Goal: Task Accomplishment & Management: Manage account settings

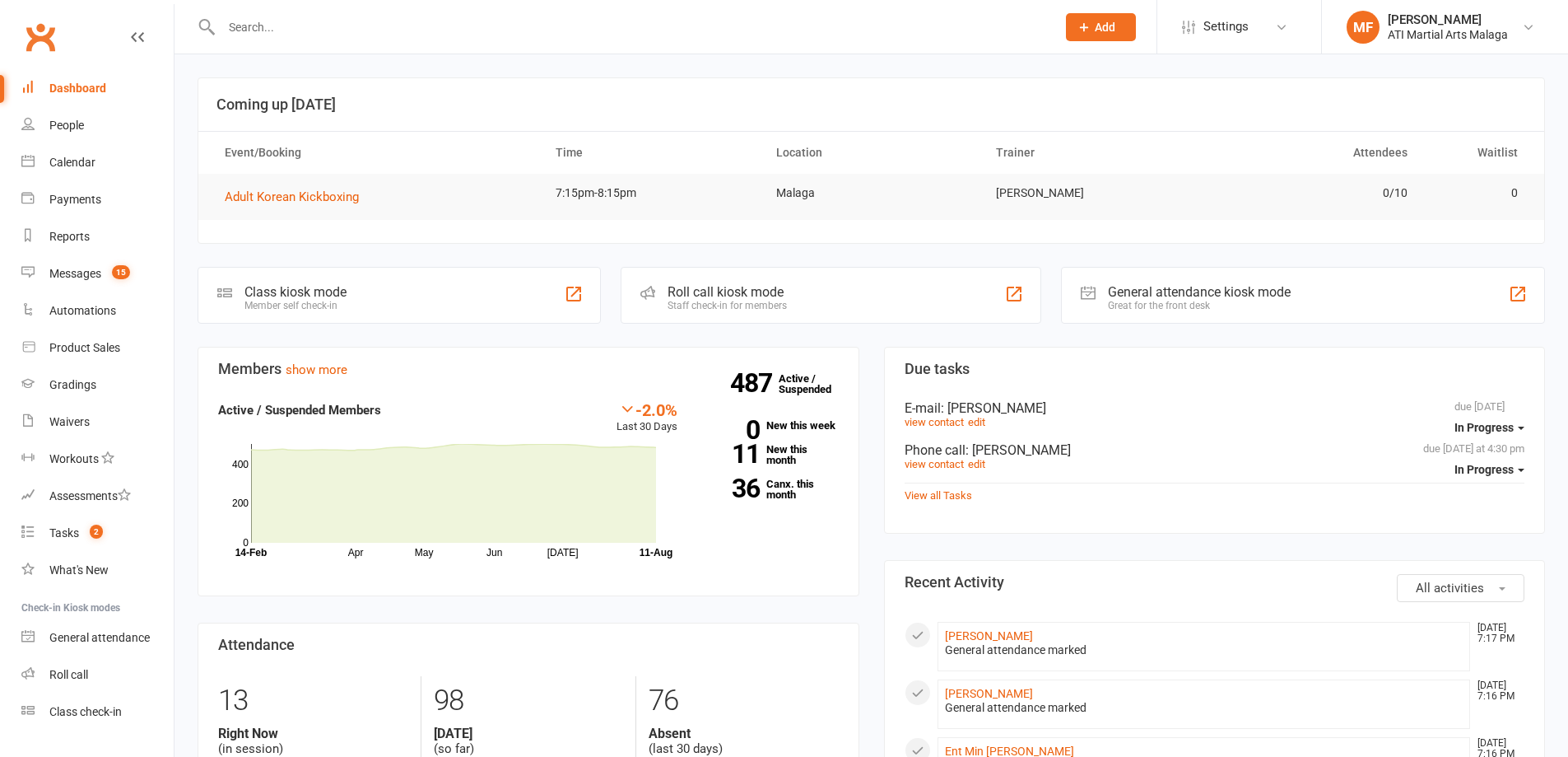
click at [430, 26] on input "text" at bounding box center [630, 28] width 828 height 23
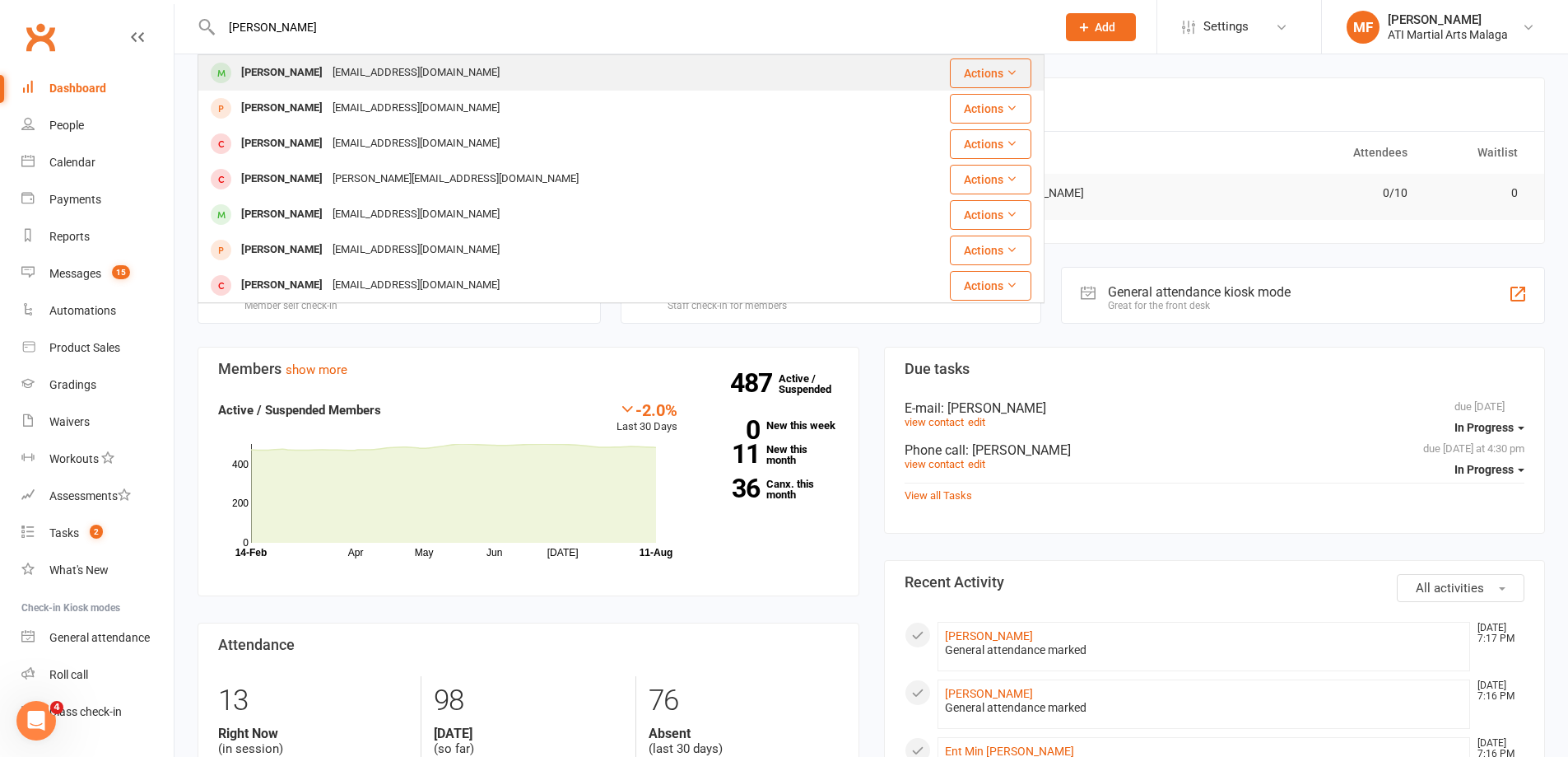
type input "[PERSON_NAME]"
click at [331, 80] on div "[EMAIL_ADDRESS][DOMAIN_NAME]" at bounding box center [416, 72] width 177 height 24
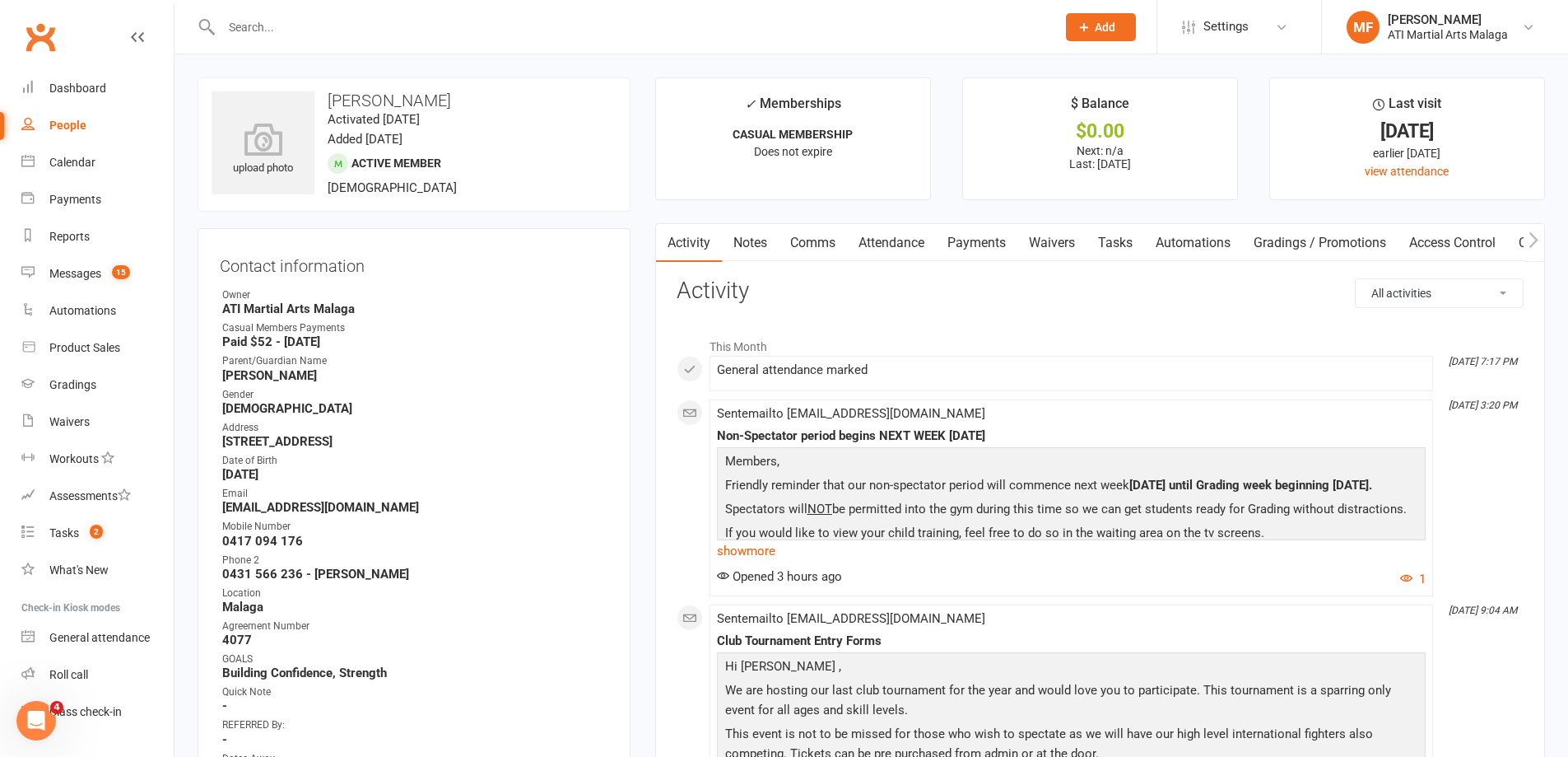
click at [749, 244] on link "Notes" at bounding box center [751, 243] width 57 height 37
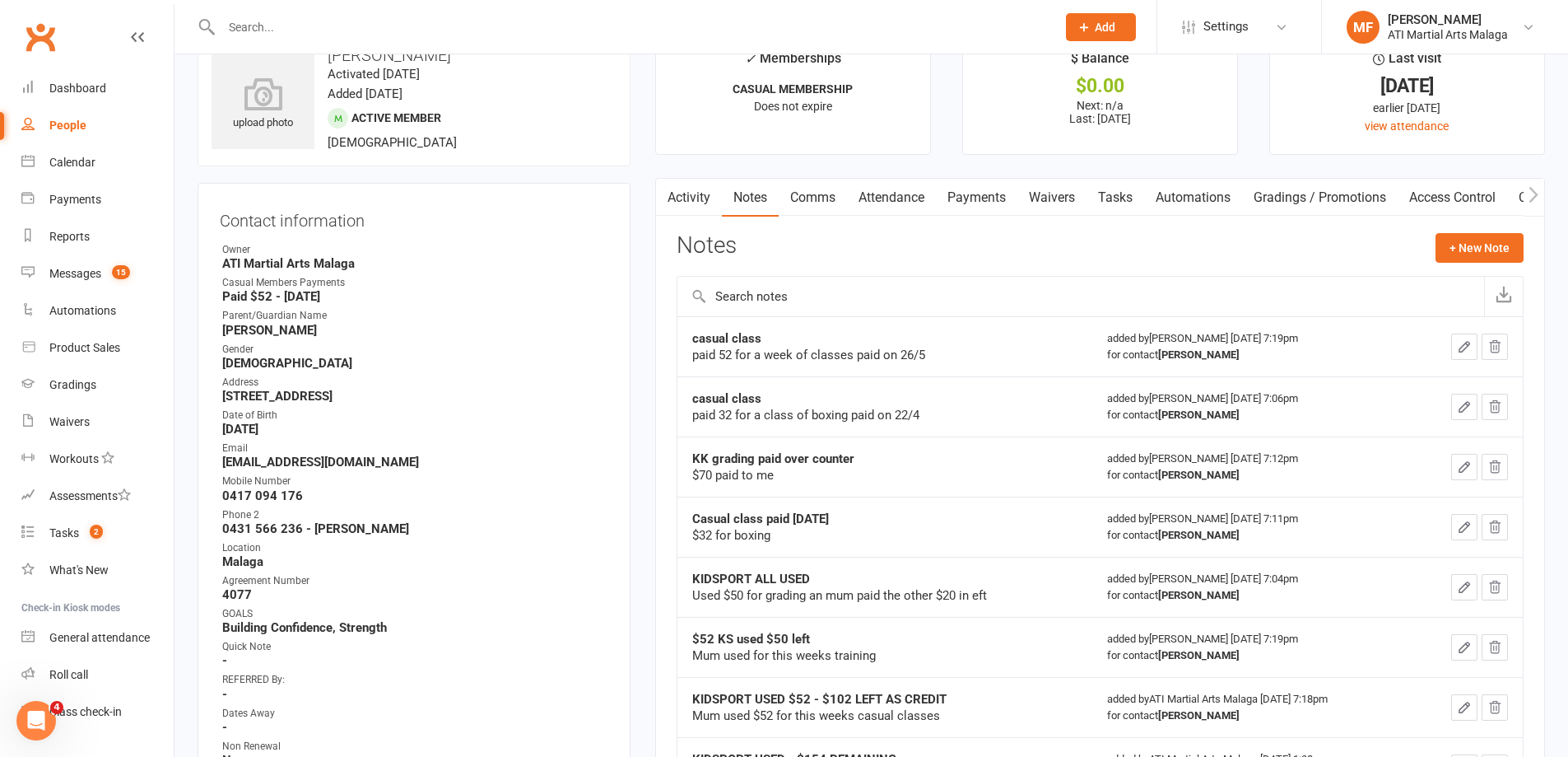
scroll to position [82, 0]
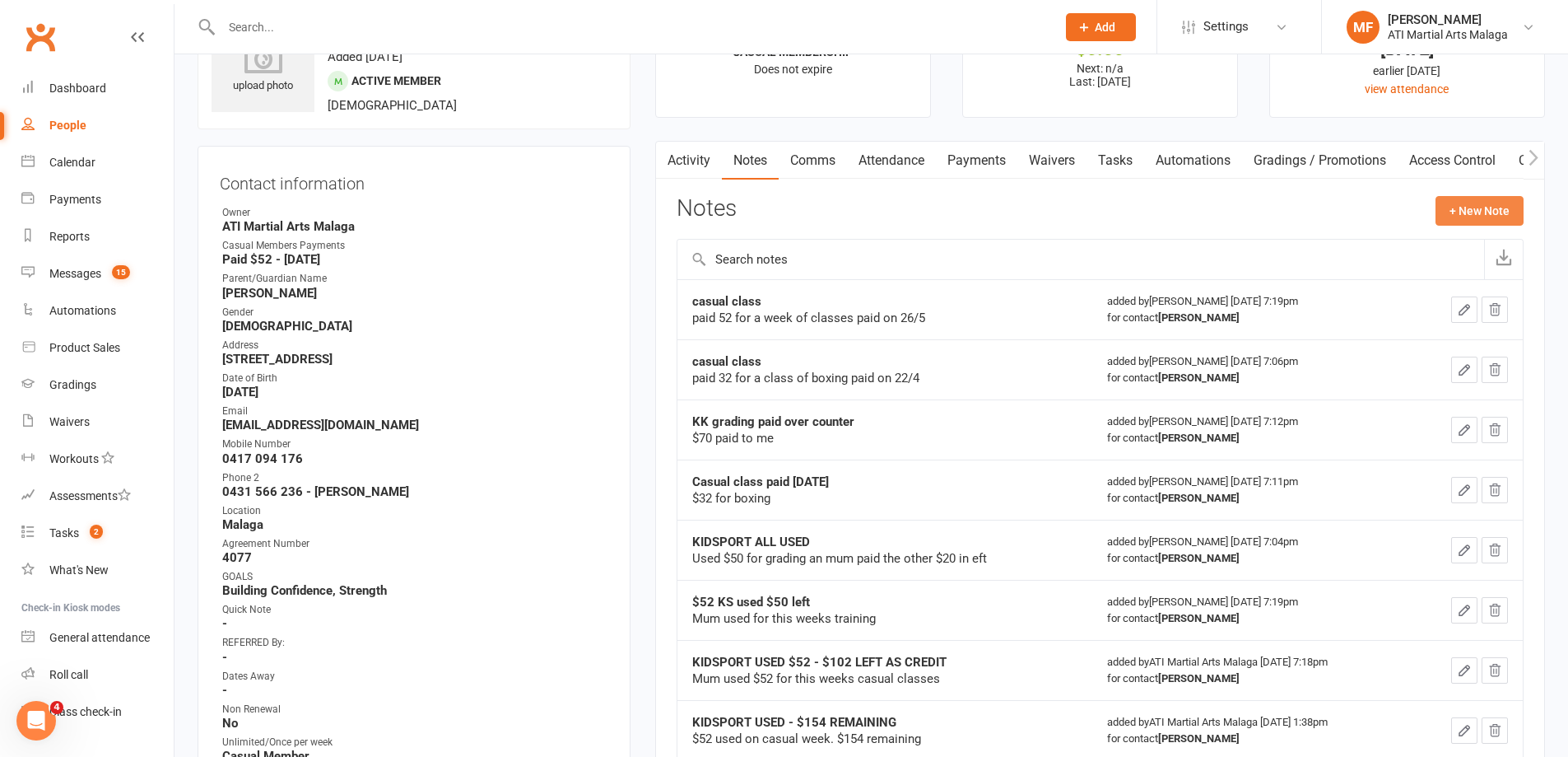
click at [1465, 219] on button "+ New Note" at bounding box center [1479, 210] width 88 height 29
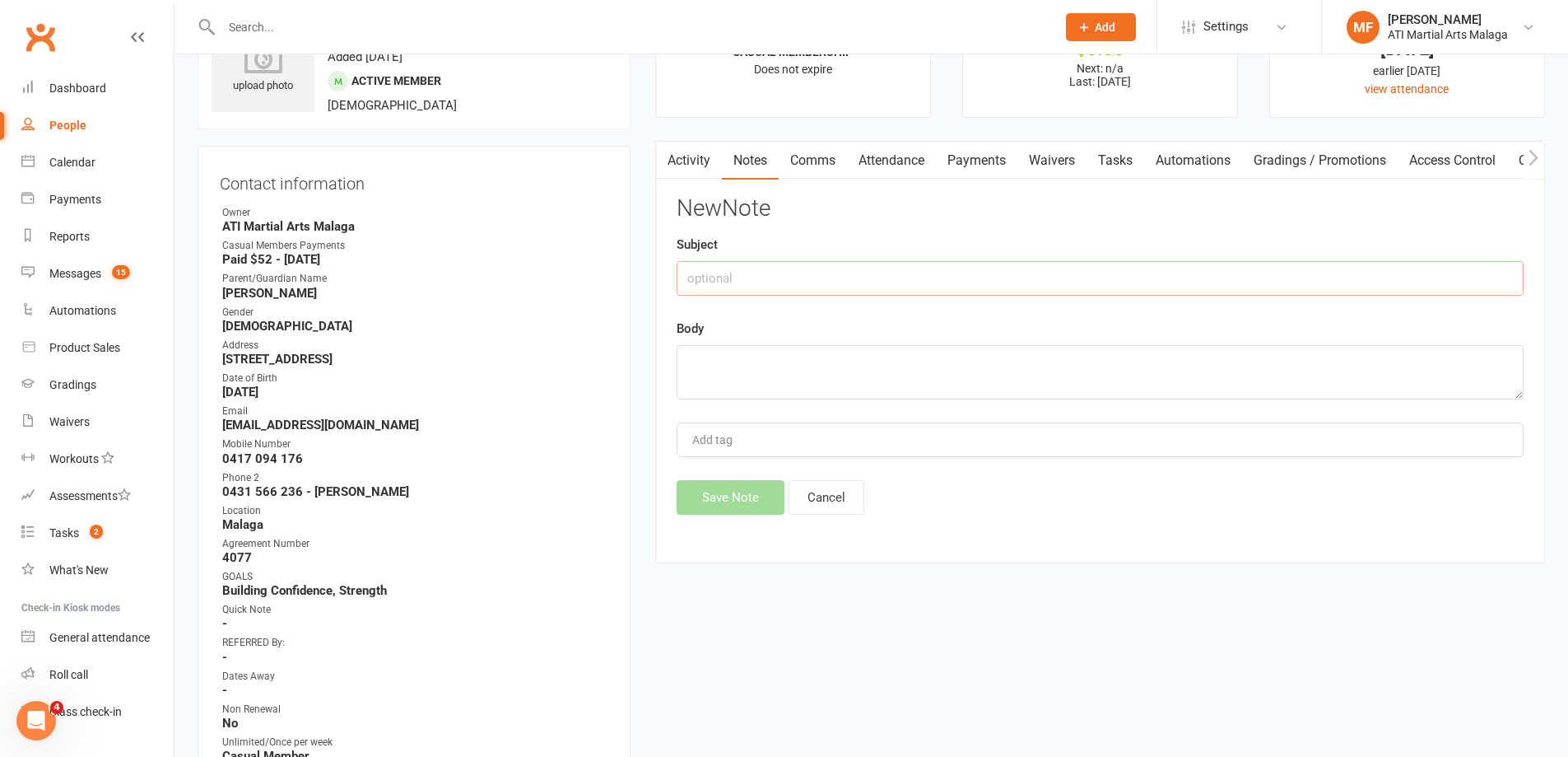
click at [907, 282] on input "text" at bounding box center [1100, 278] width 847 height 35
type input "$300 Kidsport"
type textarea "Code -- WXTR4R entered in portal [DATE]"
click at [759, 490] on button "Save Note" at bounding box center [730, 497] width 108 height 35
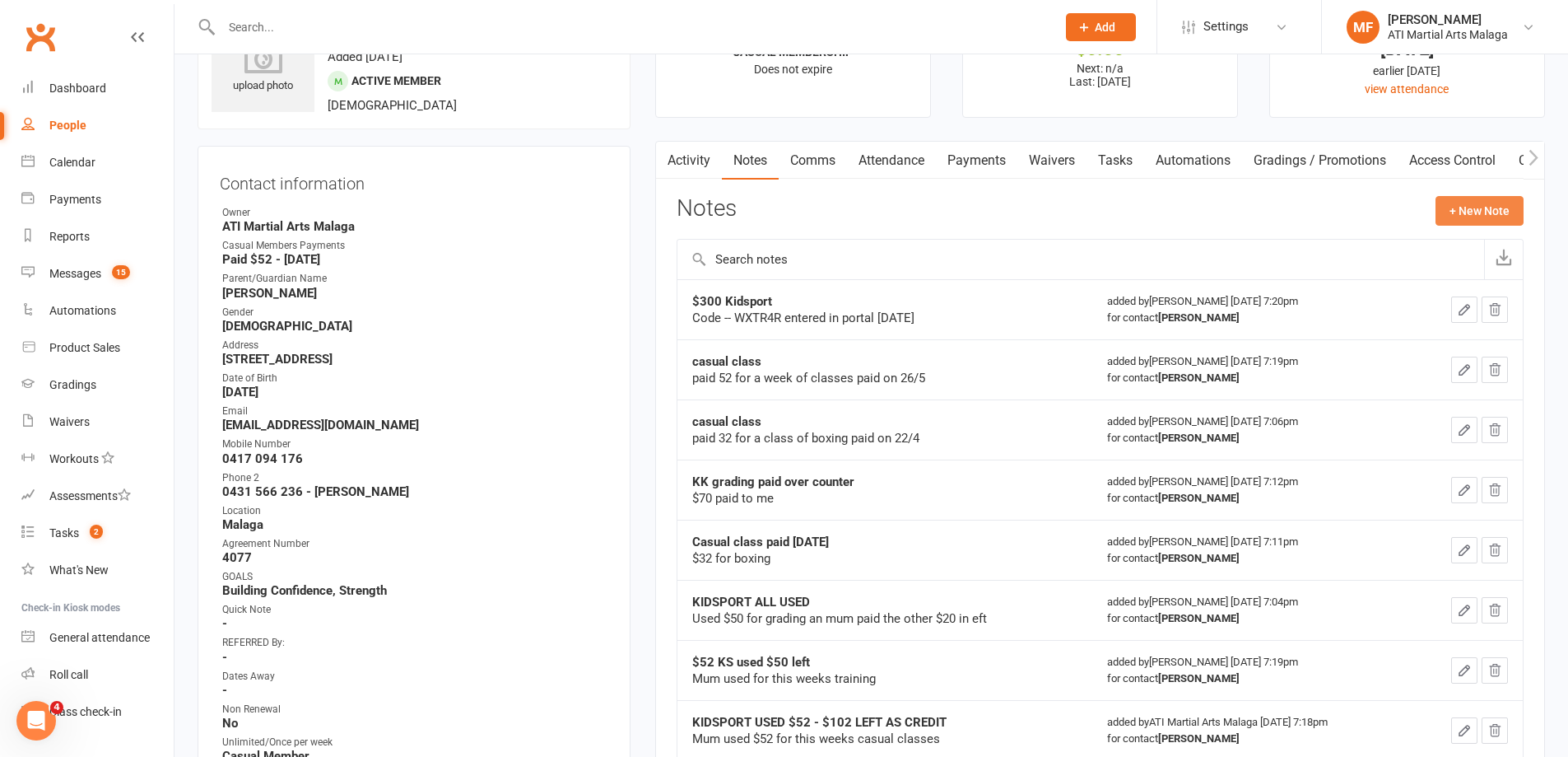
click at [1449, 213] on button "+ New Note" at bounding box center [1479, 210] width 88 height 29
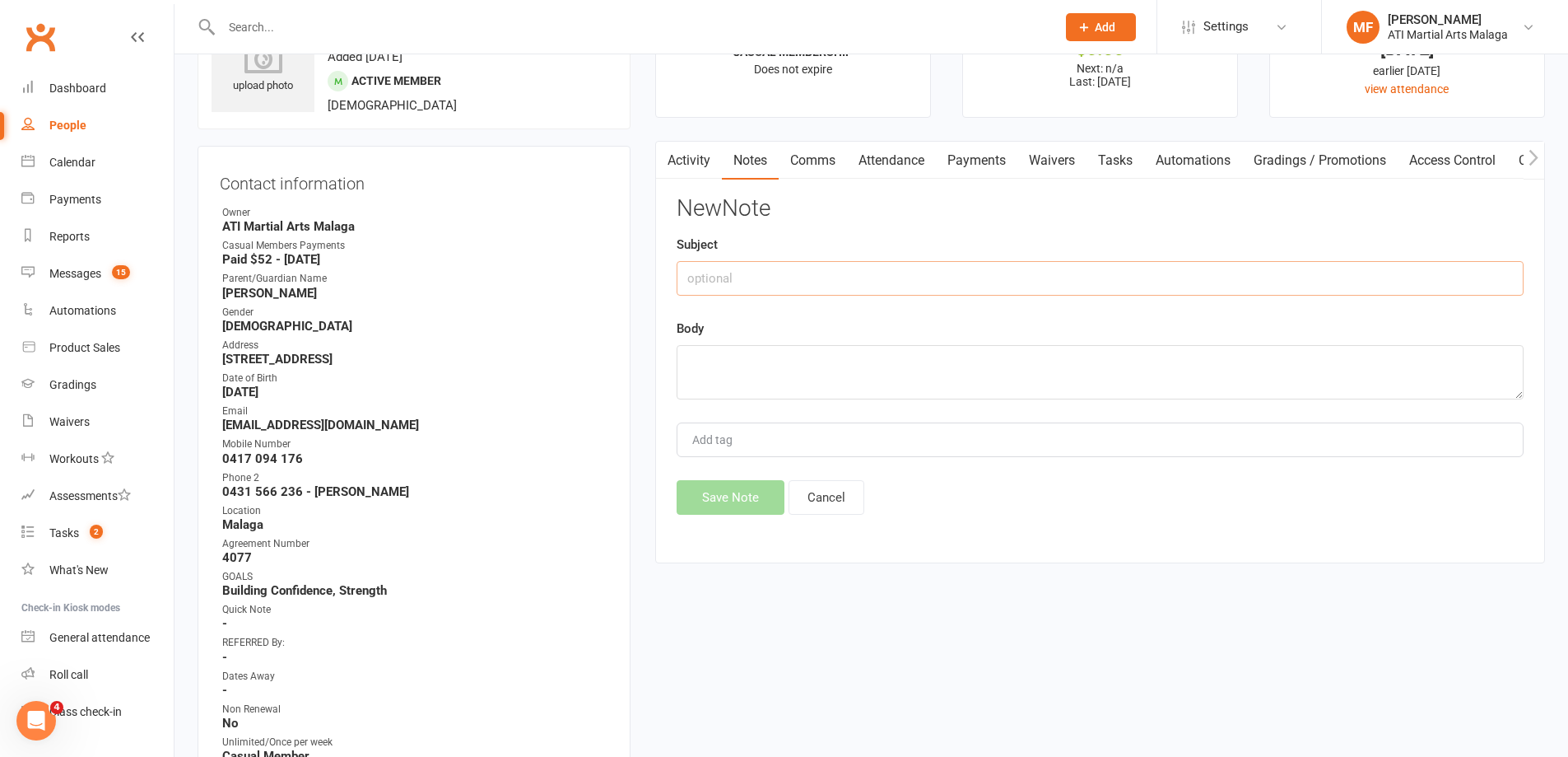
click at [857, 293] on input "text" at bounding box center [1100, 278] width 847 height 35
type input "USED $112 OF KIDSDPORT - $188 LEFT"
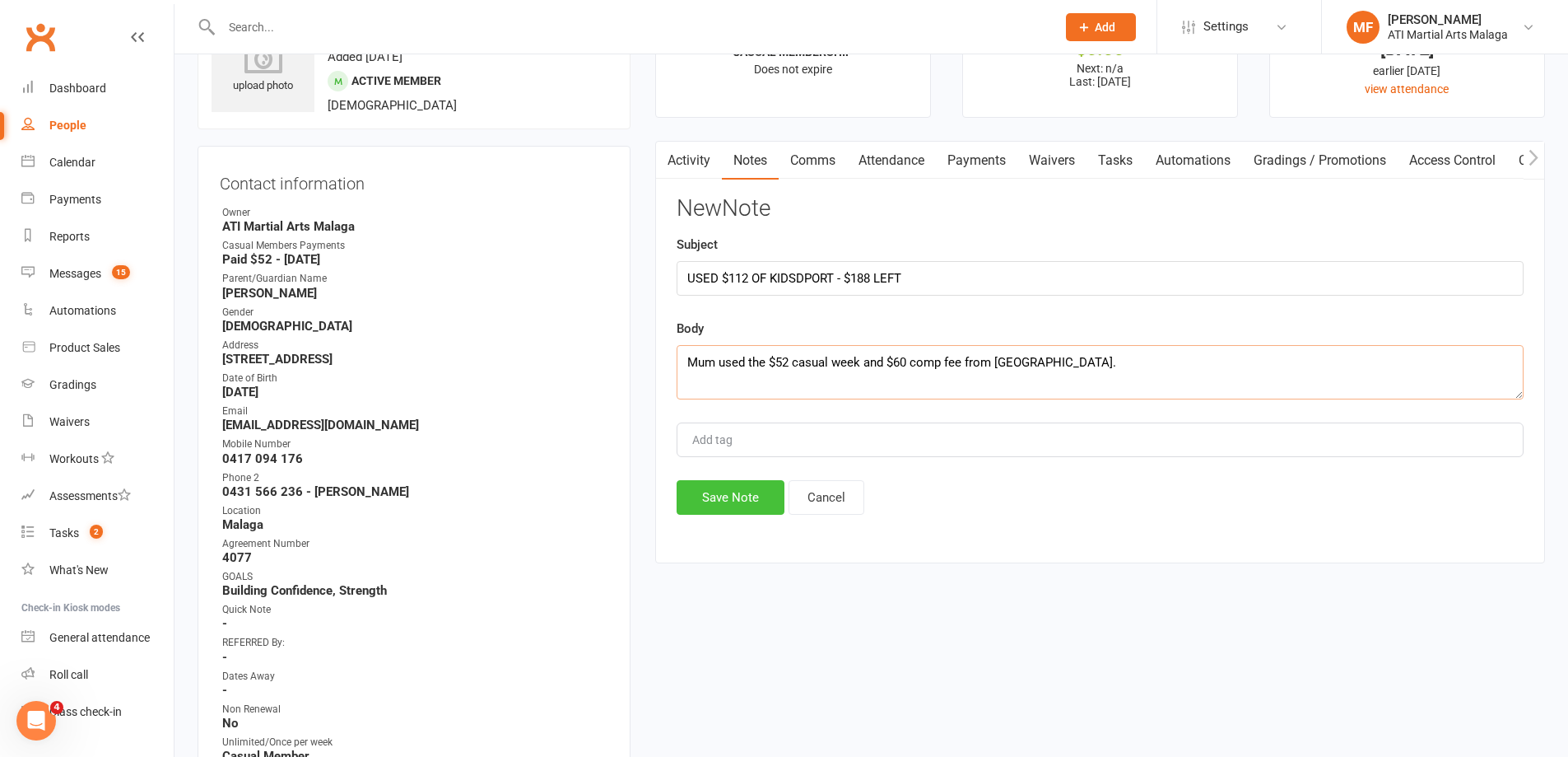
type textarea "Mum used the $52 casual week and $60 comp fee from [GEOGRAPHIC_DATA]."
click at [705, 512] on button "Save Note" at bounding box center [730, 497] width 108 height 35
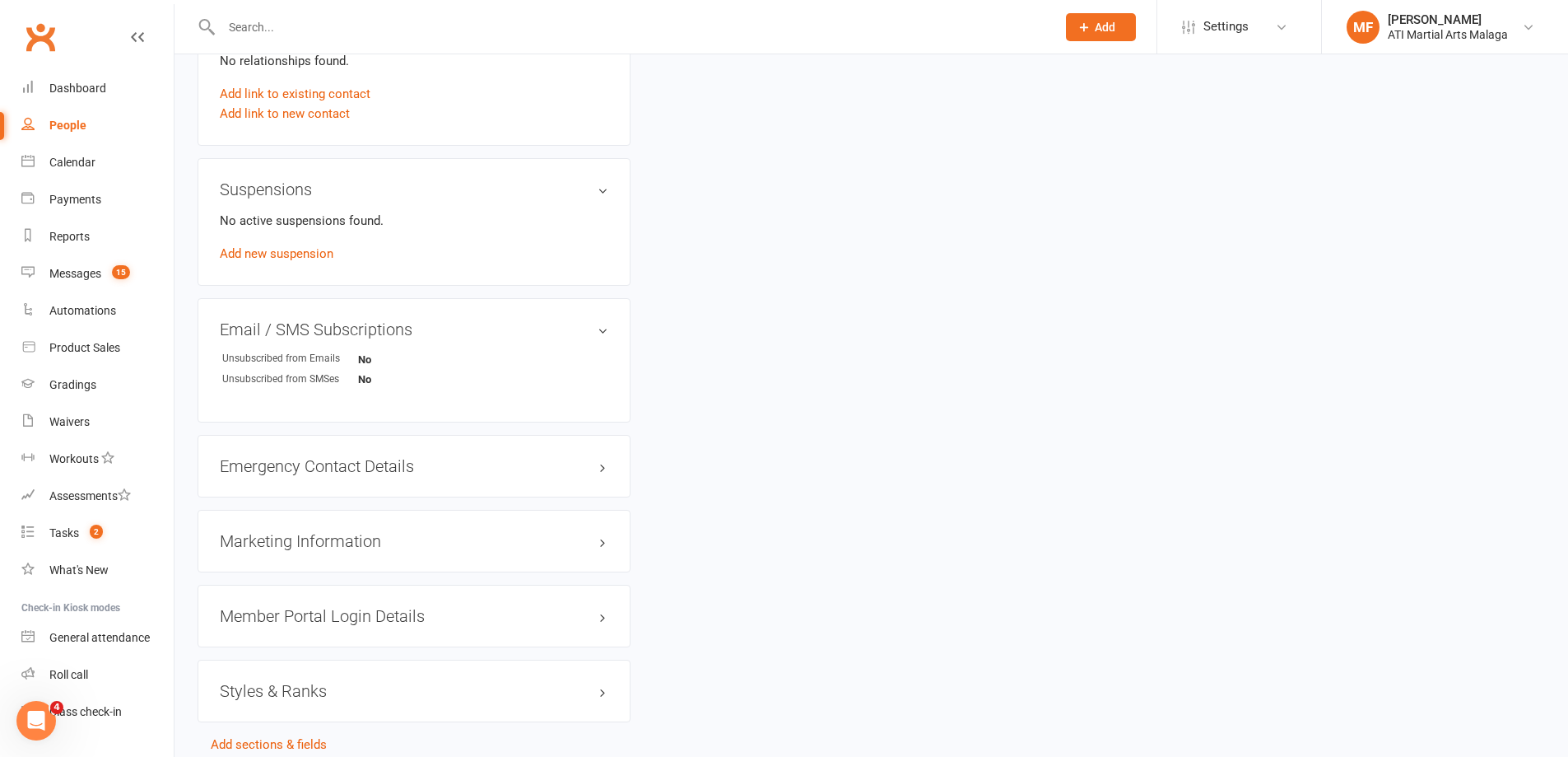
scroll to position [1713, 0]
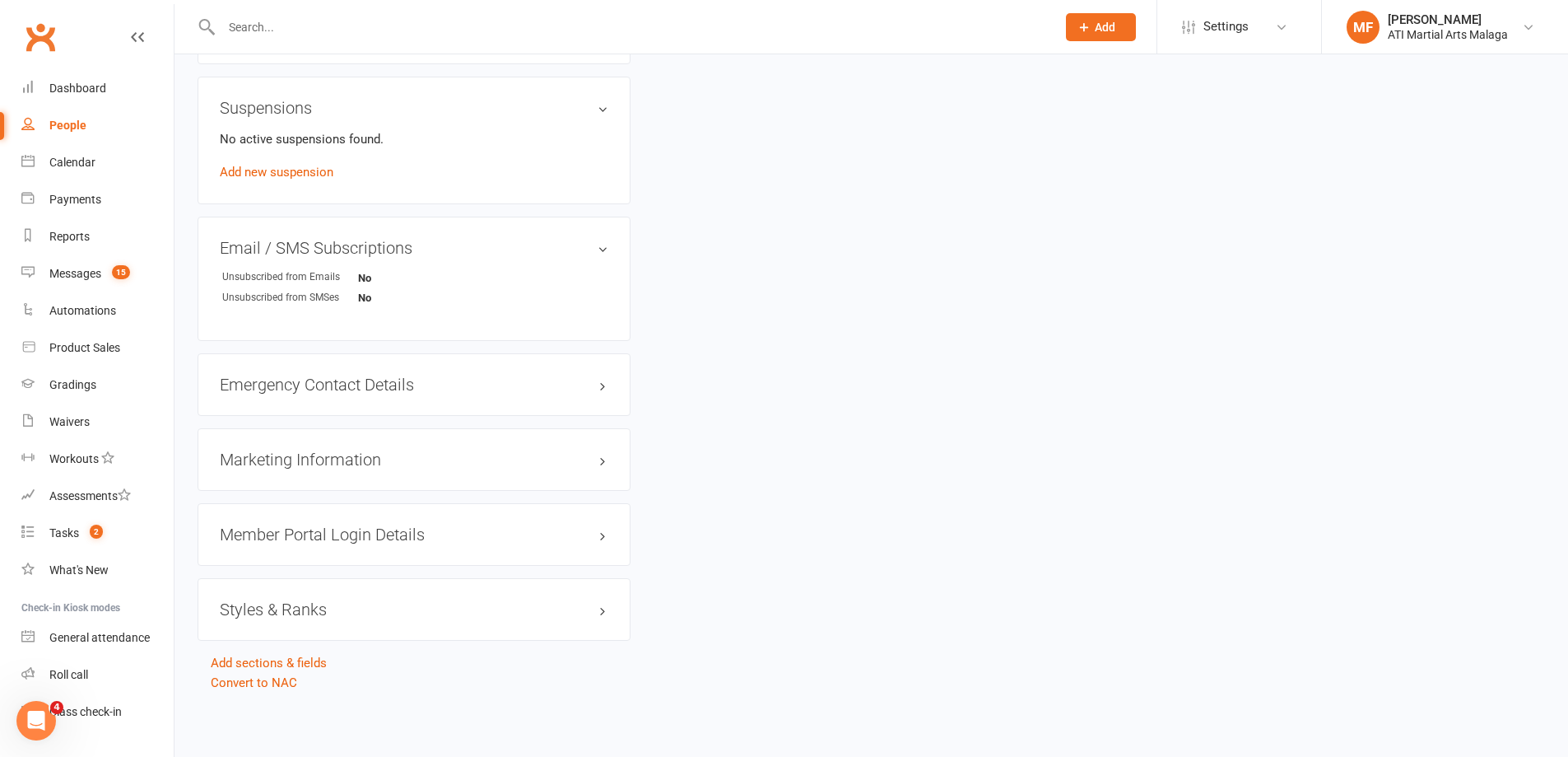
click at [253, 605] on h3 "Styles & Ranks" at bounding box center [415, 609] width 389 height 18
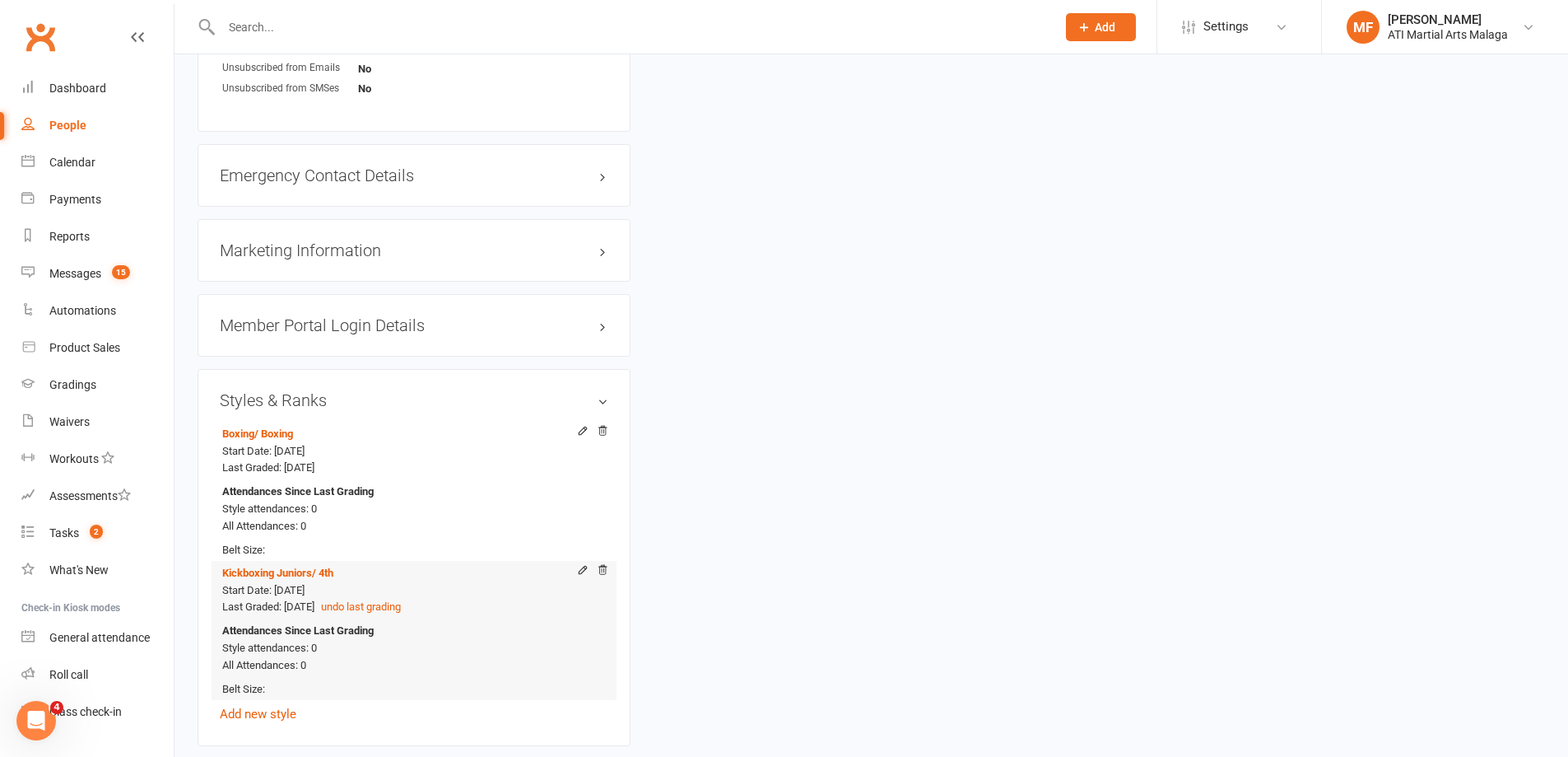
scroll to position [1960, 0]
